Goal: Task Accomplishment & Management: Manage account settings

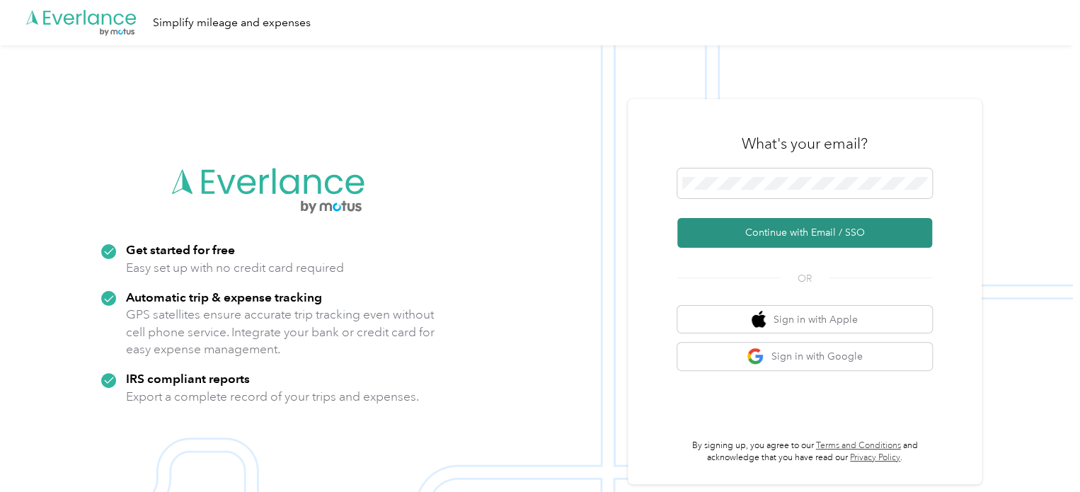
click at [788, 241] on button "Continue with Email / SSO" at bounding box center [804, 233] width 255 height 30
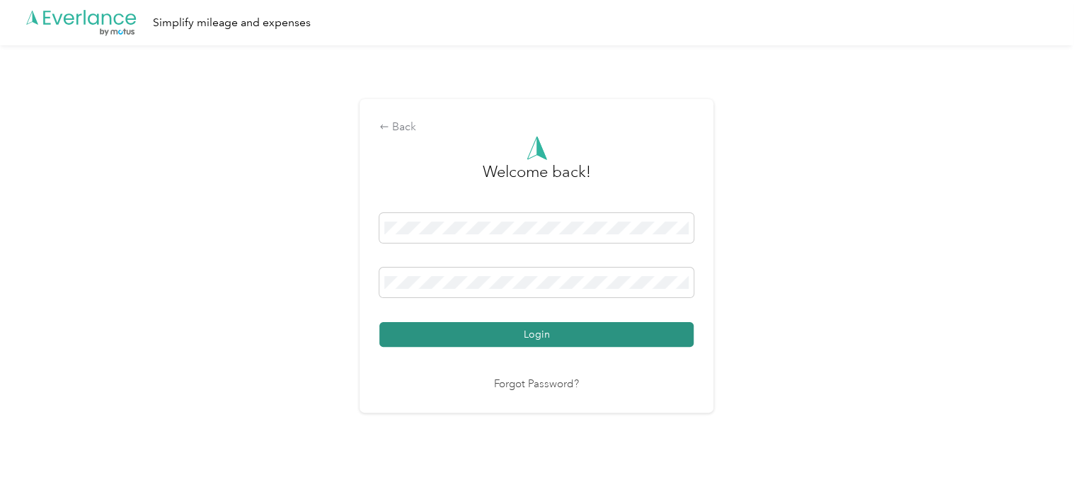
click at [480, 323] on button "Login" at bounding box center [536, 334] width 314 height 25
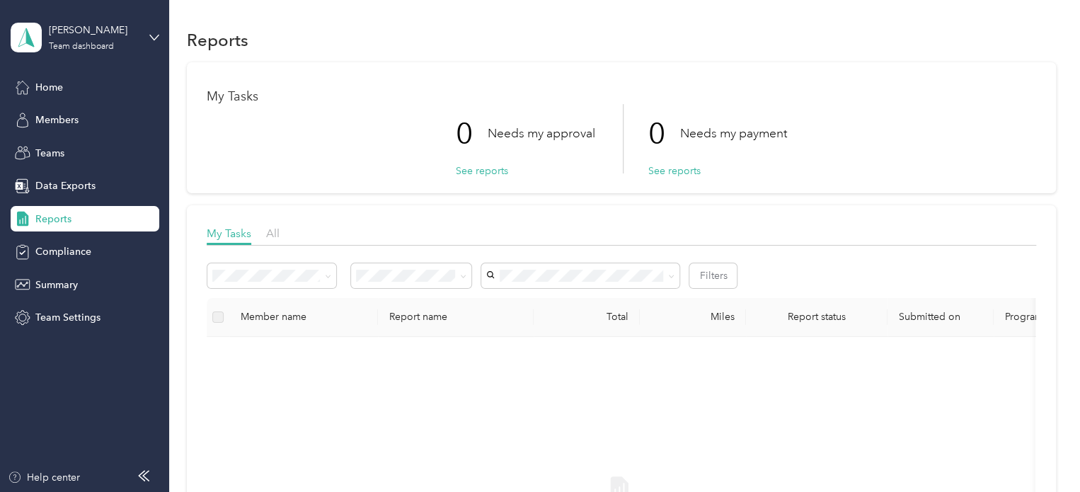
click at [173, 40] on div "Reports My Tasks 0 Needs my approval See reports 0 Needs my payment See reports…" at bounding box center [621, 396] width 904 height 793
click at [163, 36] on aside "[PERSON_NAME] Team dashboard Home Members Teams Data Exports Reports Compliance…" at bounding box center [84, 246] width 169 height 492
click at [154, 38] on icon at bounding box center [154, 38] width 10 height 10
click at [82, 150] on div "Personal dashboard" at bounding box center [67, 146] width 89 height 15
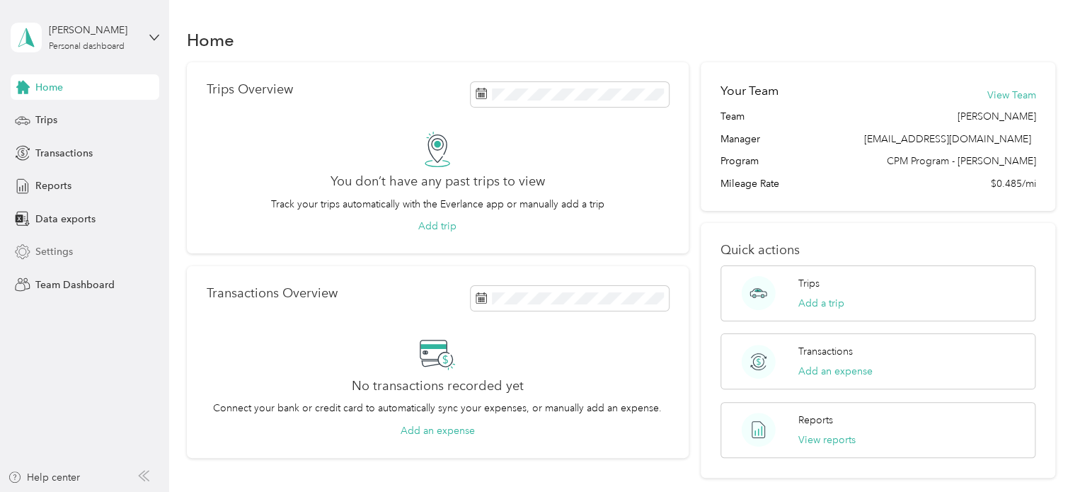
click at [42, 246] on span "Settings" at bounding box center [54, 251] width 38 height 15
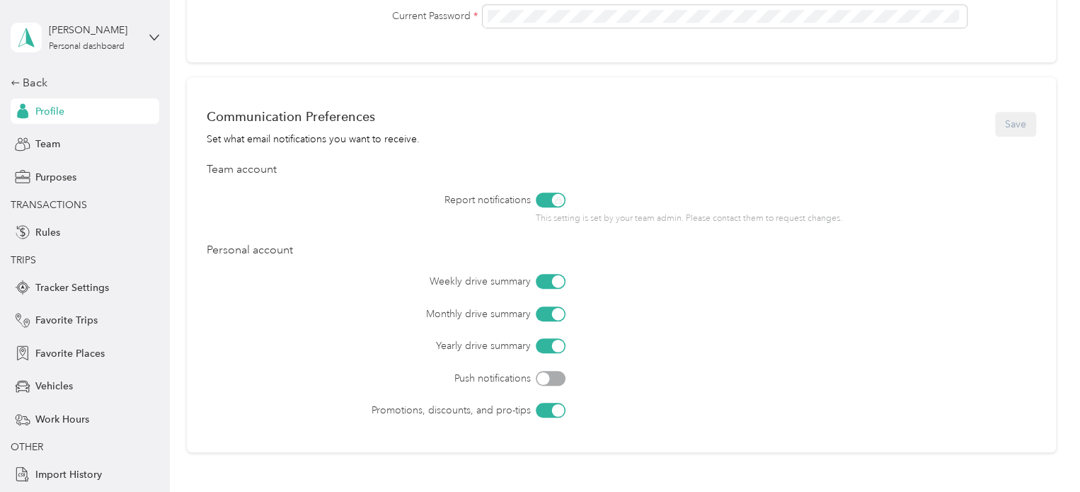
scroll to position [637, 0]
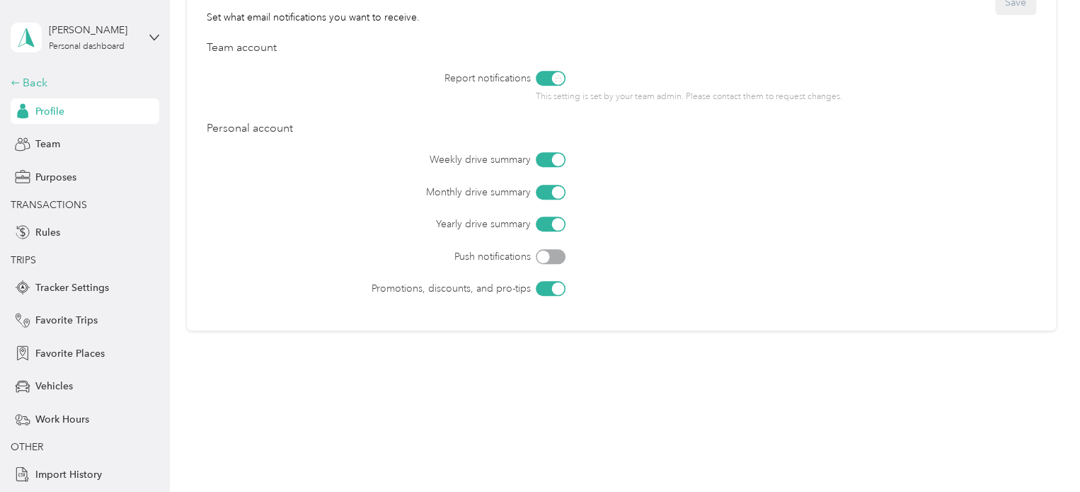
click at [30, 81] on div "Back" at bounding box center [82, 82] width 142 height 17
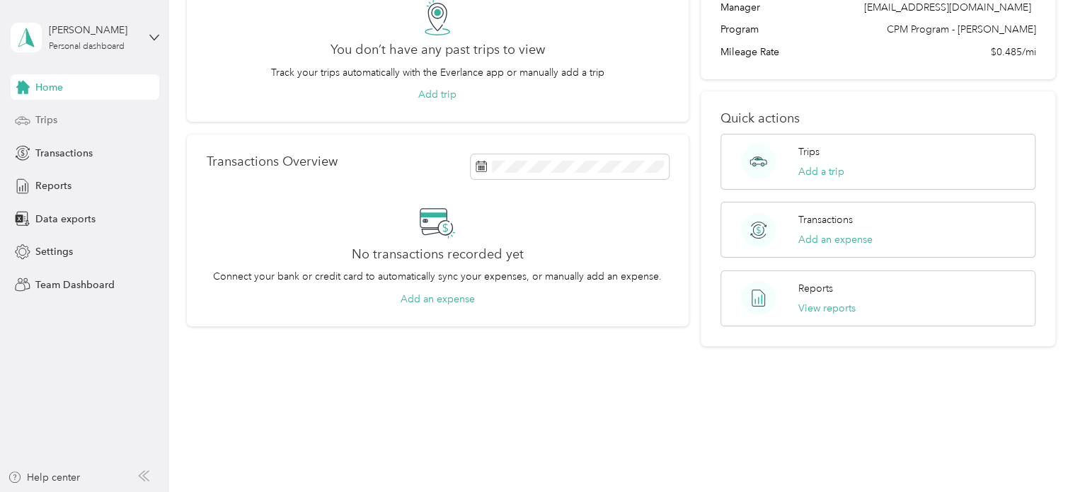
click at [50, 118] on span "Trips" at bounding box center [46, 120] width 22 height 15
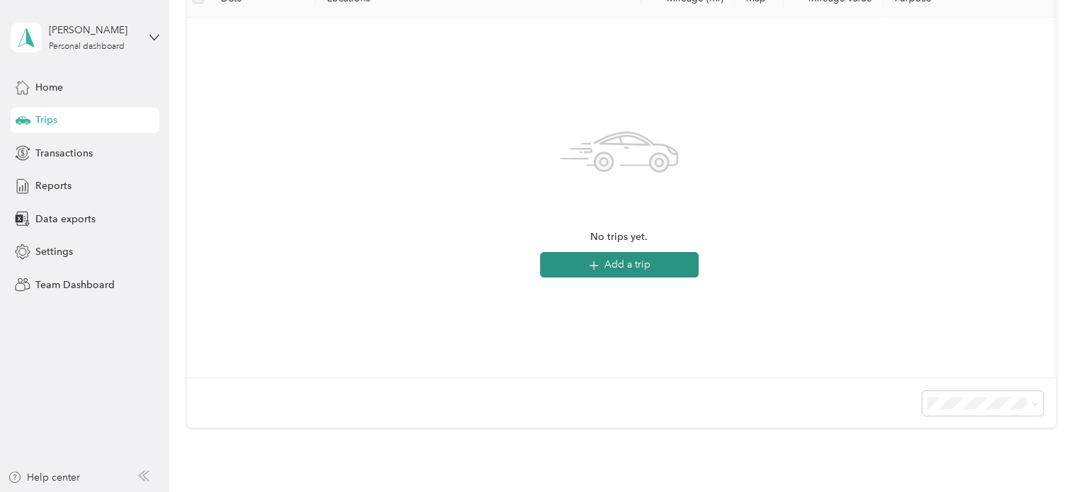
scroll to position [221, 0]
click at [639, 263] on button "Add a trip" at bounding box center [619, 264] width 159 height 25
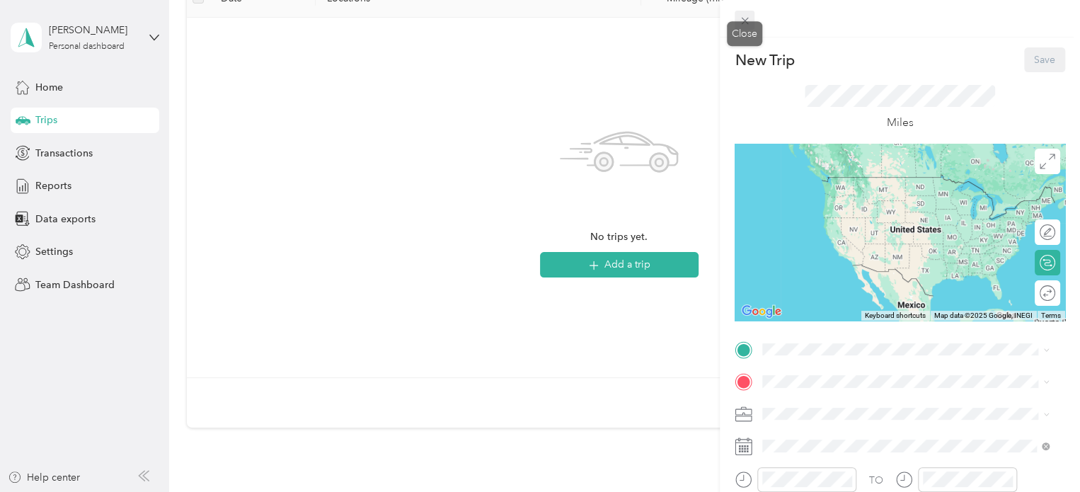
click at [745, 19] on icon at bounding box center [745, 21] width 12 height 12
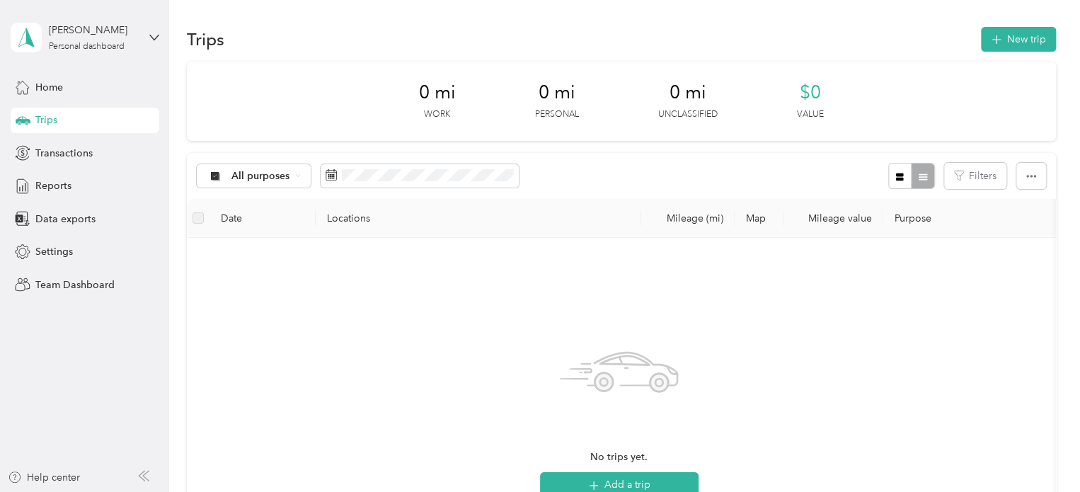
scroll to position [0, 0]
click at [263, 302] on div "No trips yet. Add a trip" at bounding box center [619, 418] width 842 height 337
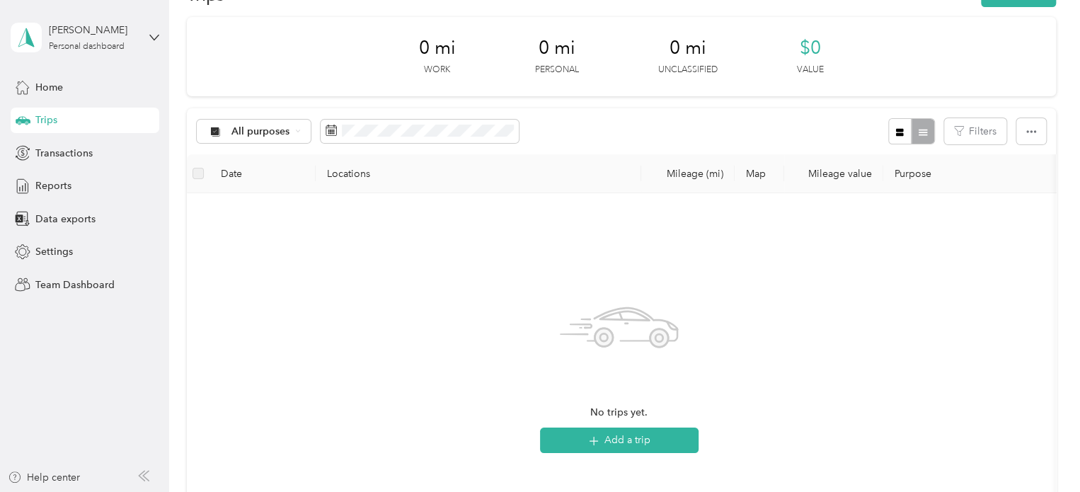
scroll to position [71, 0]
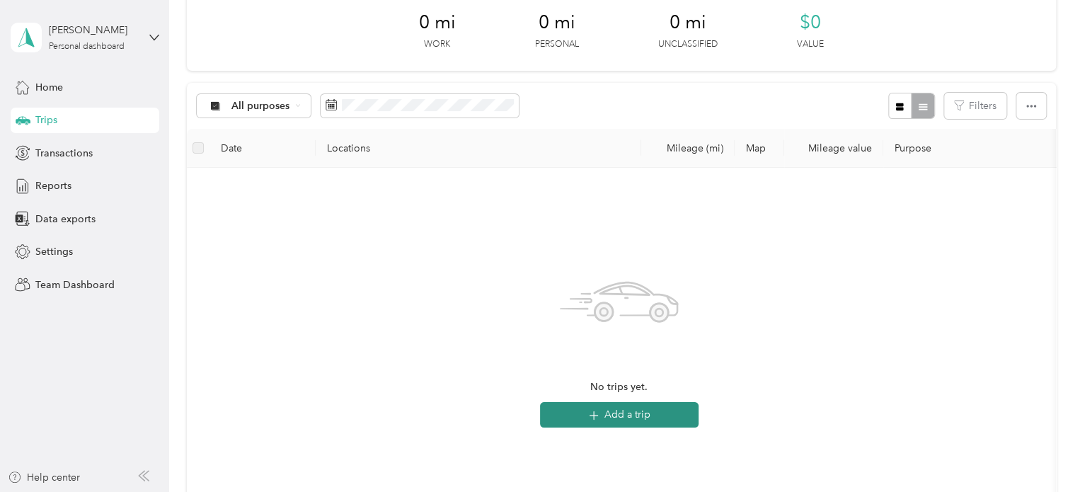
click at [611, 410] on button "Add a trip" at bounding box center [619, 414] width 159 height 25
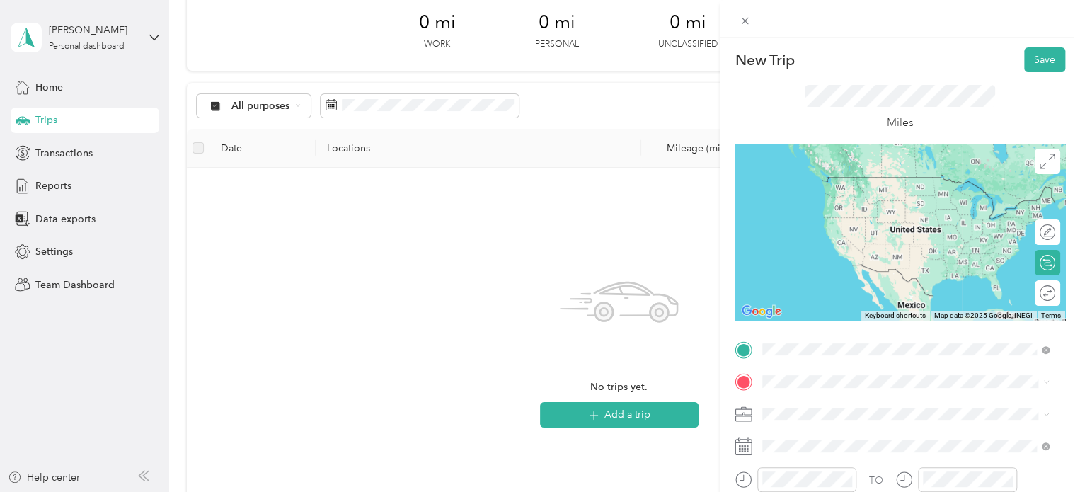
click at [919, 406] on span "[STREET_ADDRESS][US_STATE]" at bounding box center [860, 400] width 142 height 13
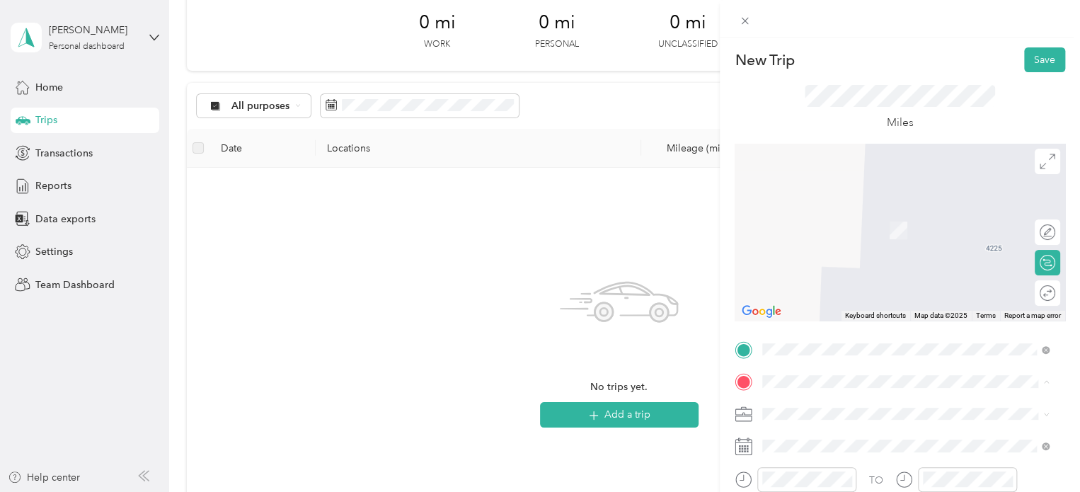
click at [369, 404] on div "New Trip Save This trip cannot be edited because it is either under review, app…" at bounding box center [540, 246] width 1080 height 492
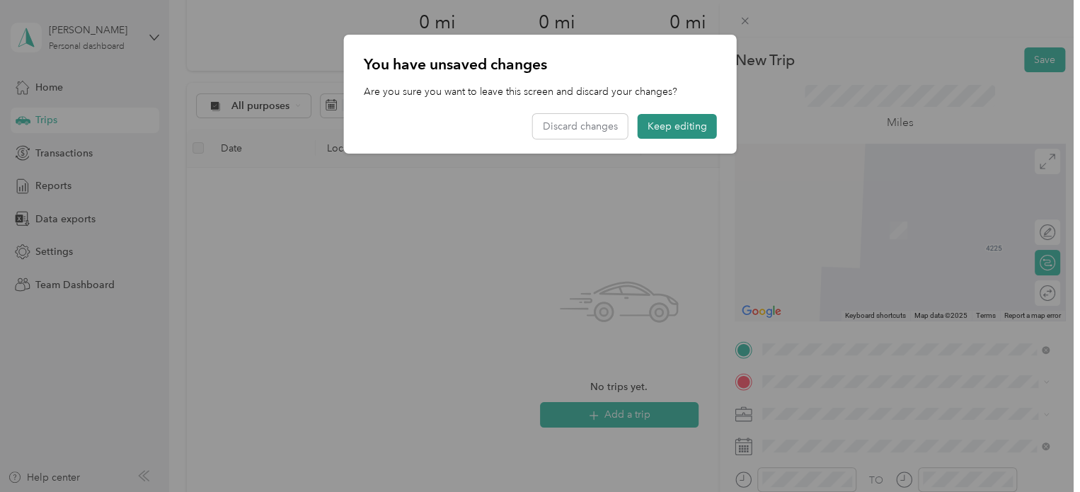
click at [689, 125] on button "Keep editing" at bounding box center [677, 126] width 79 height 25
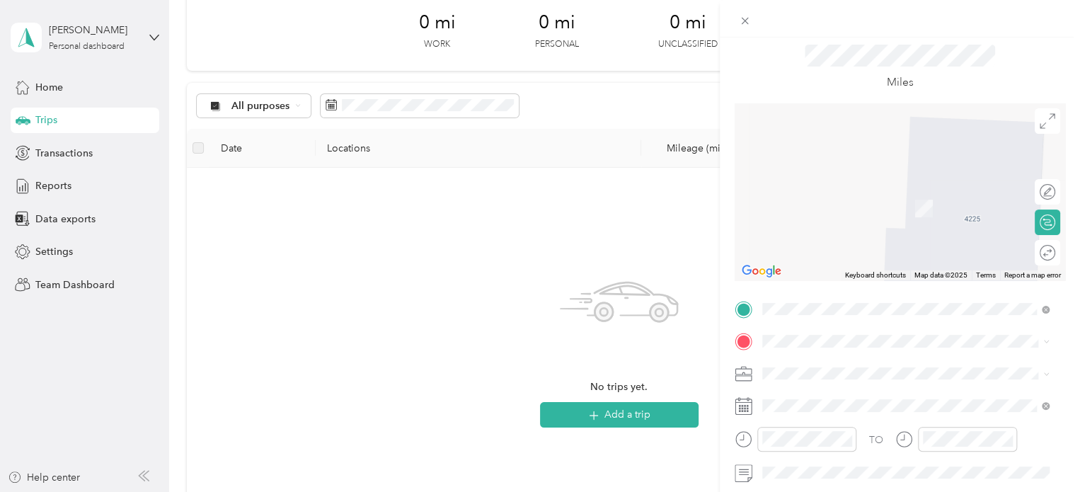
scroll to position [38, 0]
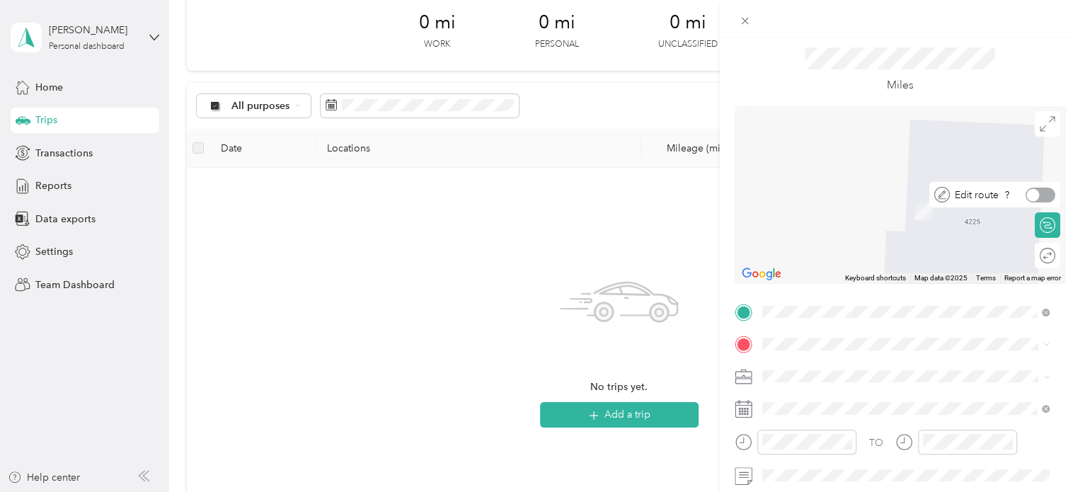
click at [1027, 197] on div at bounding box center [1033, 194] width 13 height 13
click at [1042, 193] on div at bounding box center [1048, 194] width 13 height 13
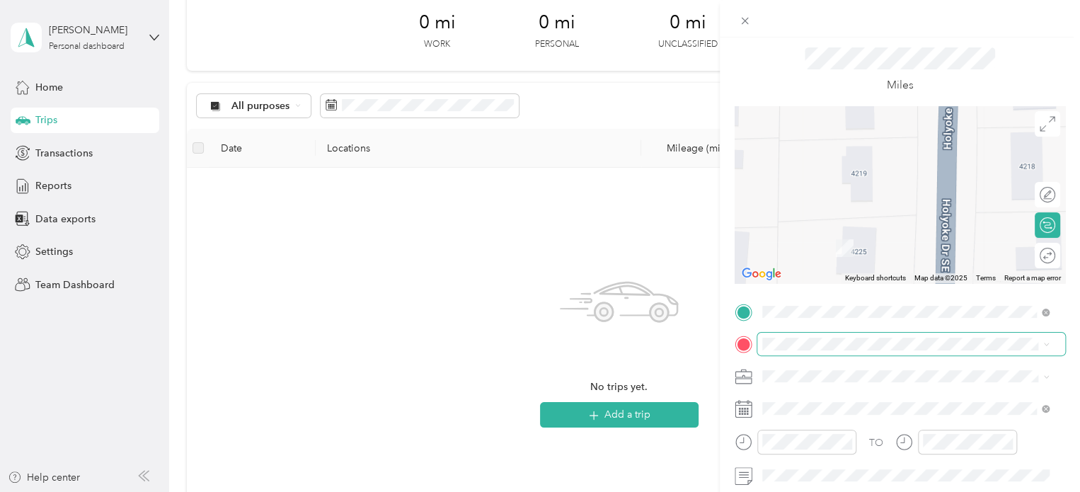
click at [844, 336] on span at bounding box center [911, 344] width 308 height 23
click at [651, 231] on div "New Trip Save This trip cannot be edited because it is either under review, app…" at bounding box center [540, 246] width 1080 height 492
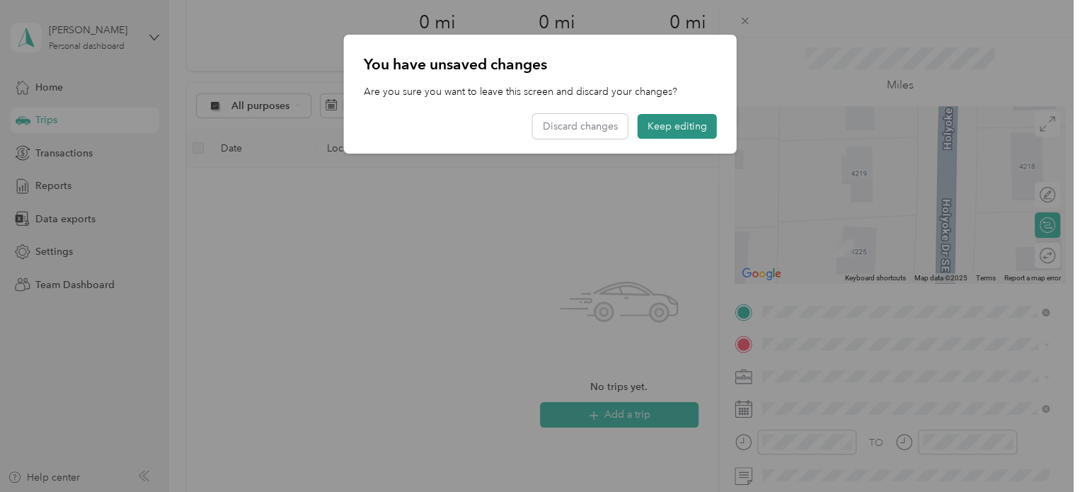
click at [684, 138] on button "Keep editing" at bounding box center [677, 126] width 79 height 25
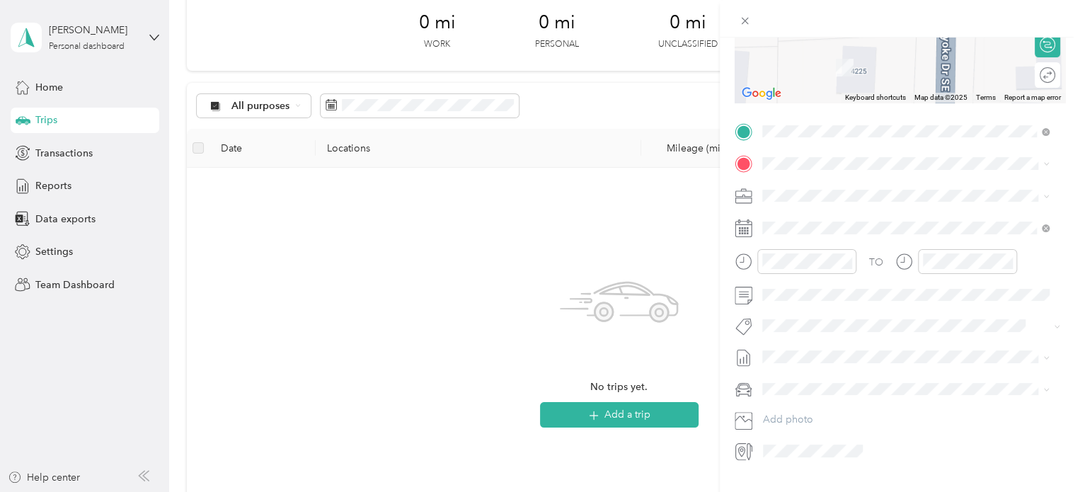
scroll to position [250, 0]
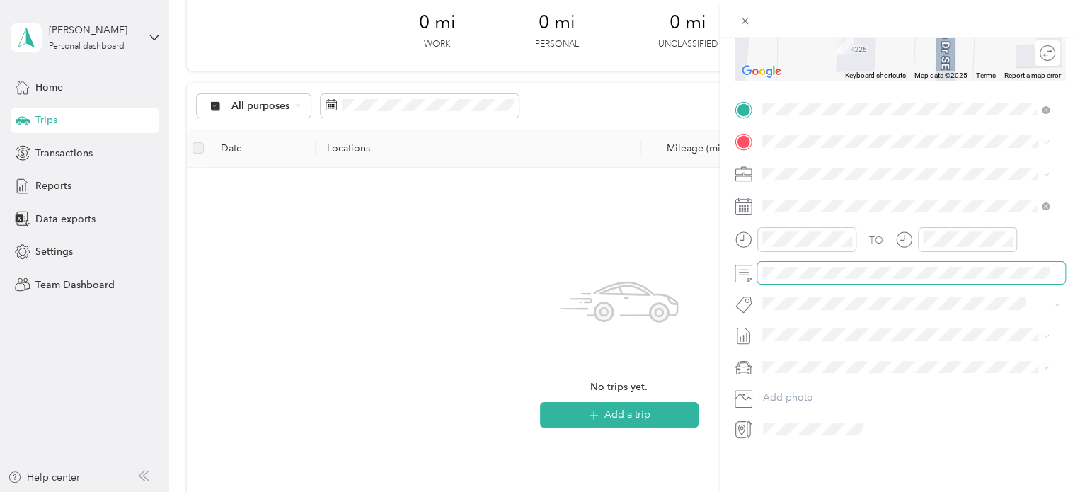
click at [800, 270] on span at bounding box center [911, 273] width 308 height 23
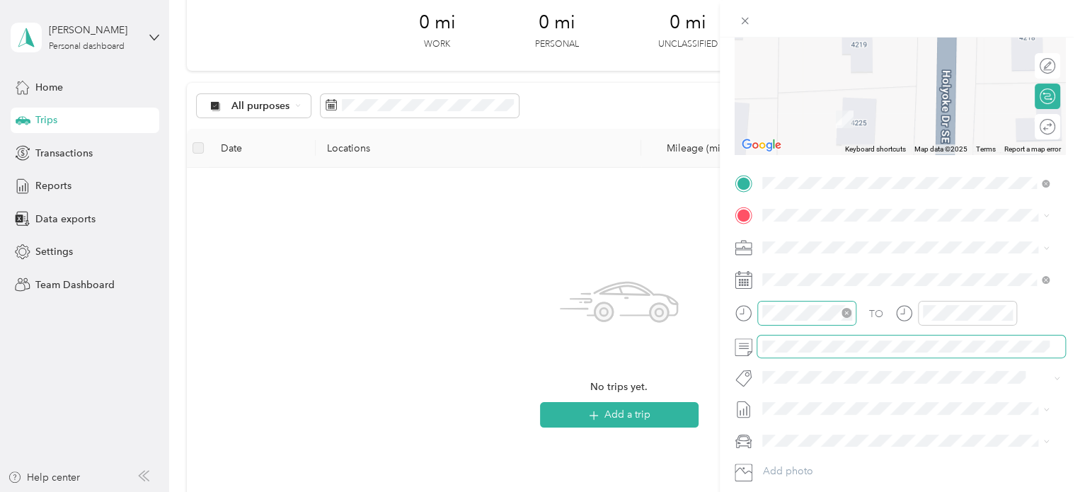
scroll to position [142, 0]
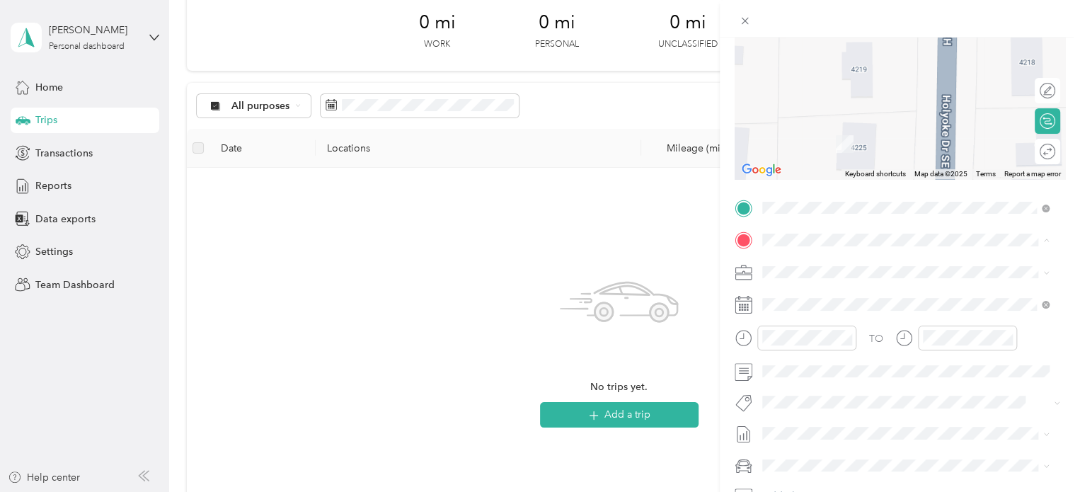
click at [681, 263] on div "New Trip Save This trip cannot be edited because it is either under review, app…" at bounding box center [540, 246] width 1080 height 492
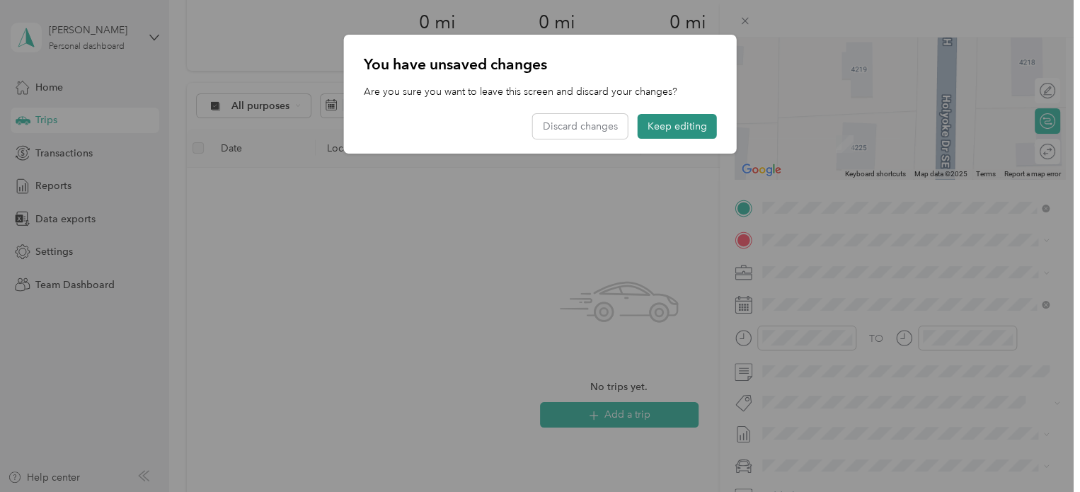
click at [691, 125] on button "Keep editing" at bounding box center [677, 126] width 79 height 25
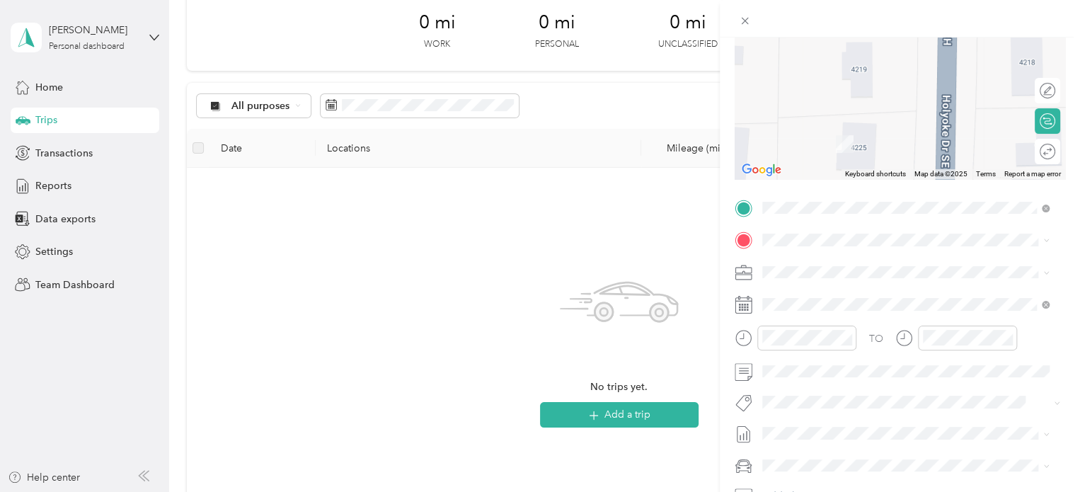
click at [1038, 272] on span at bounding box center [1043, 273] width 11 height 10
click at [1045, 271] on icon at bounding box center [1046, 273] width 6 height 6
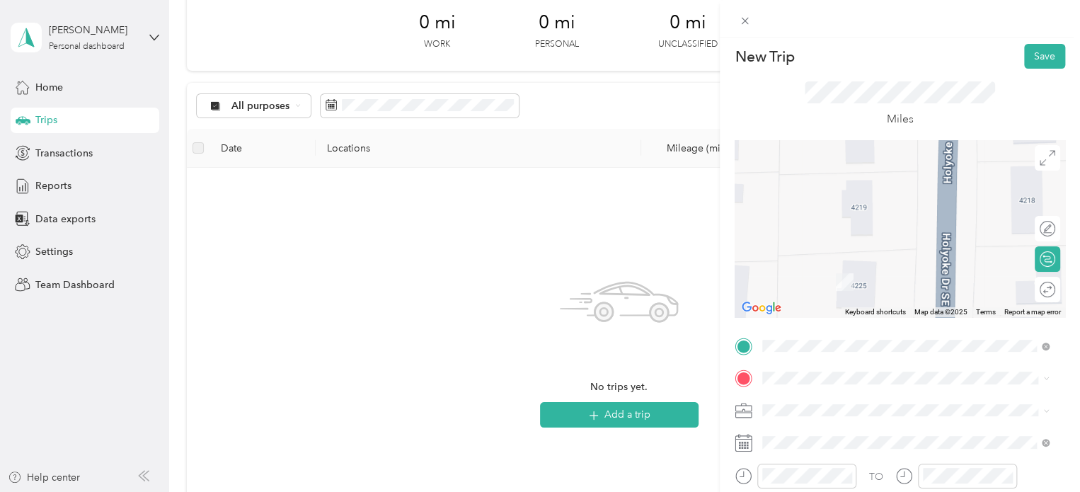
scroll to position [0, 0]
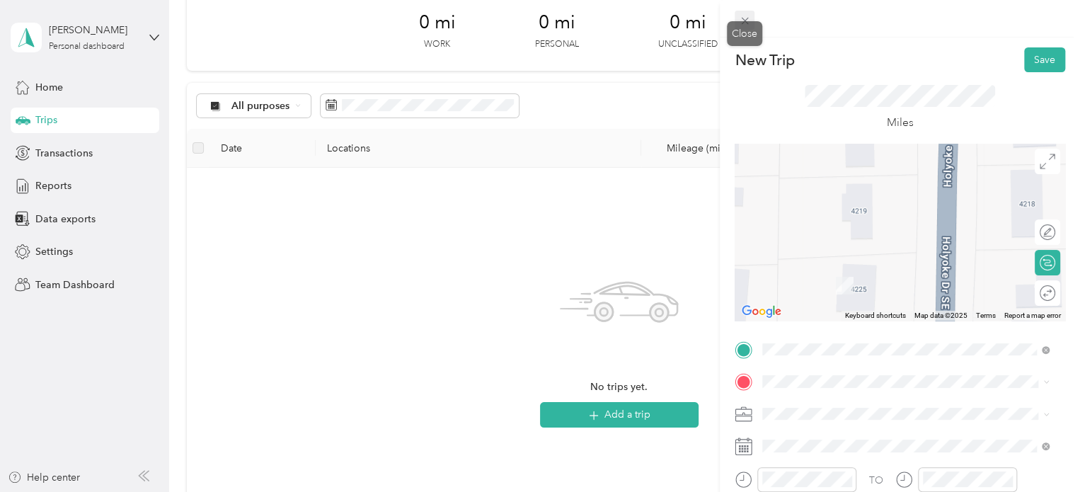
click at [742, 21] on icon at bounding box center [745, 21] width 12 height 12
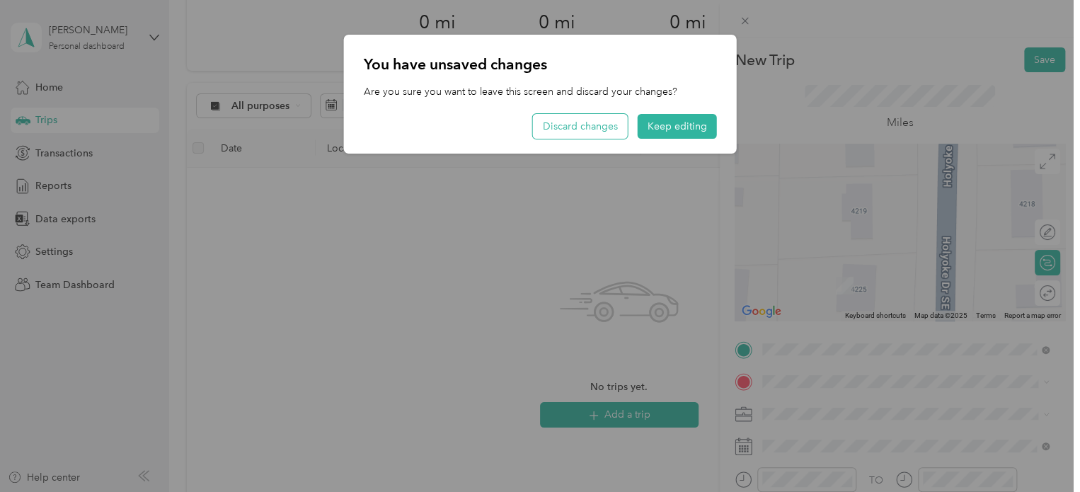
click at [608, 127] on button "Discard changes" at bounding box center [580, 126] width 95 height 25
